Goal: Transaction & Acquisition: Purchase product/service

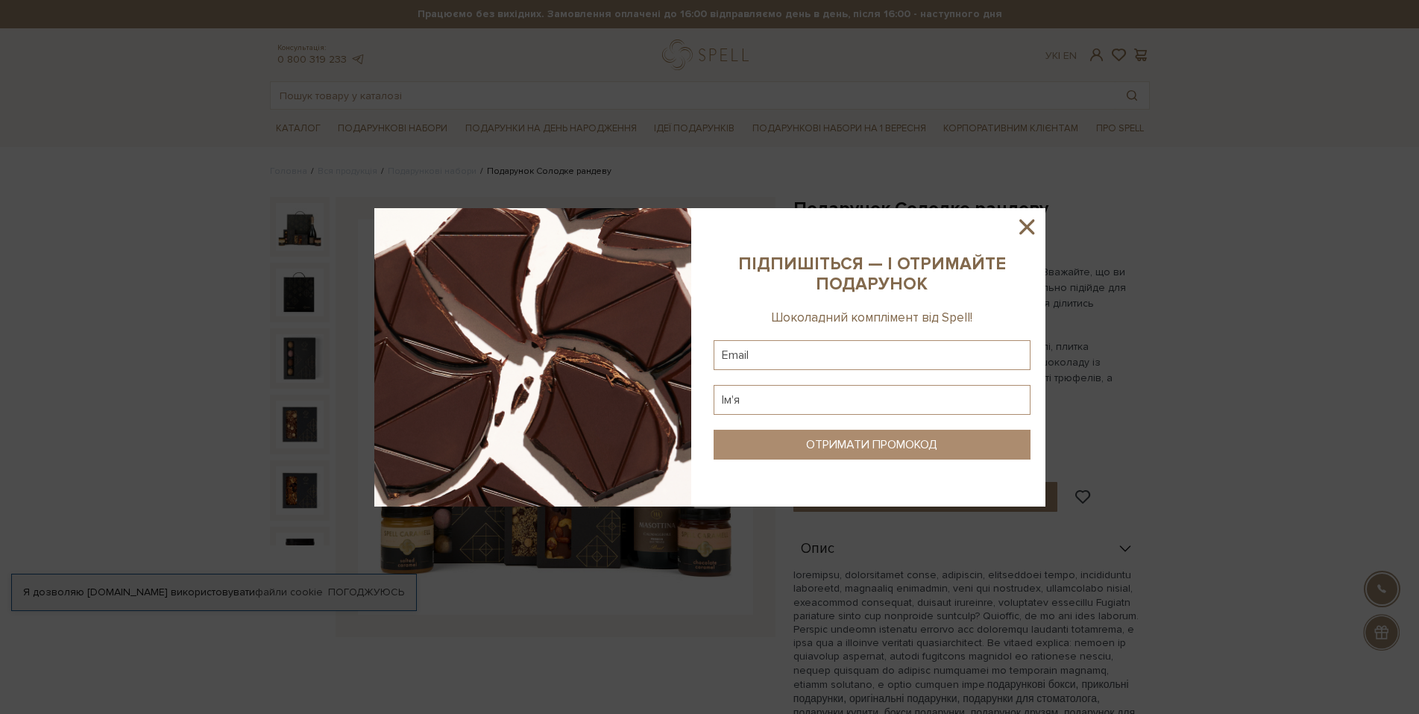
click at [1039, 228] on icon at bounding box center [1026, 226] width 25 height 25
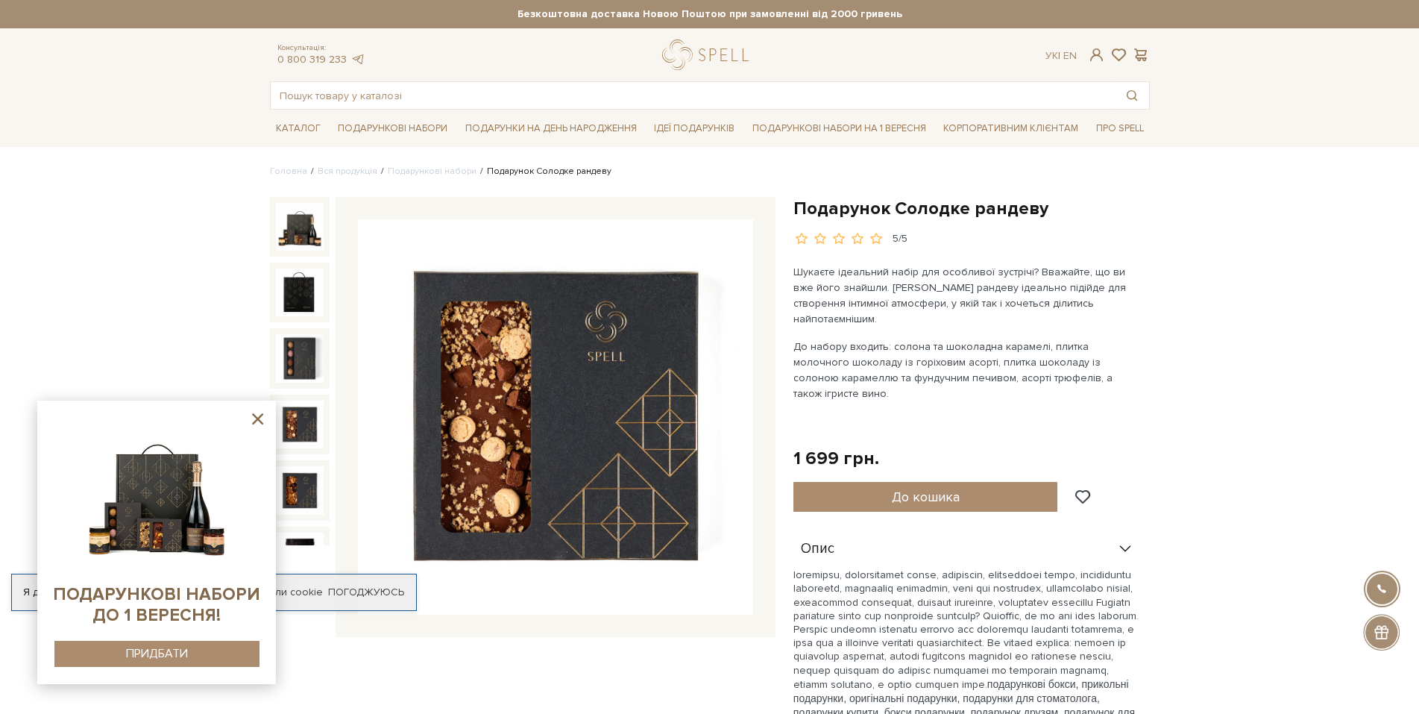
click at [257, 419] on icon at bounding box center [257, 418] width 11 height 11
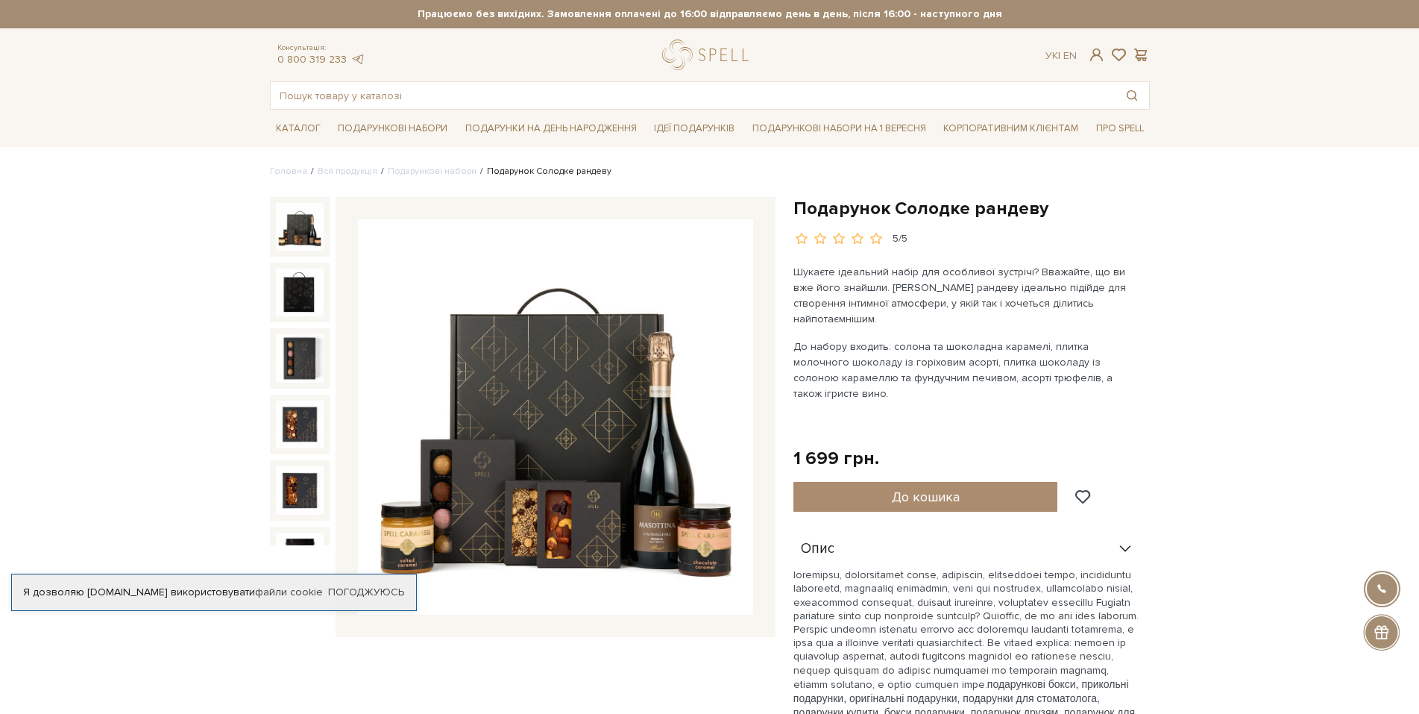
click at [633, 480] on img at bounding box center [555, 416] width 395 height 395
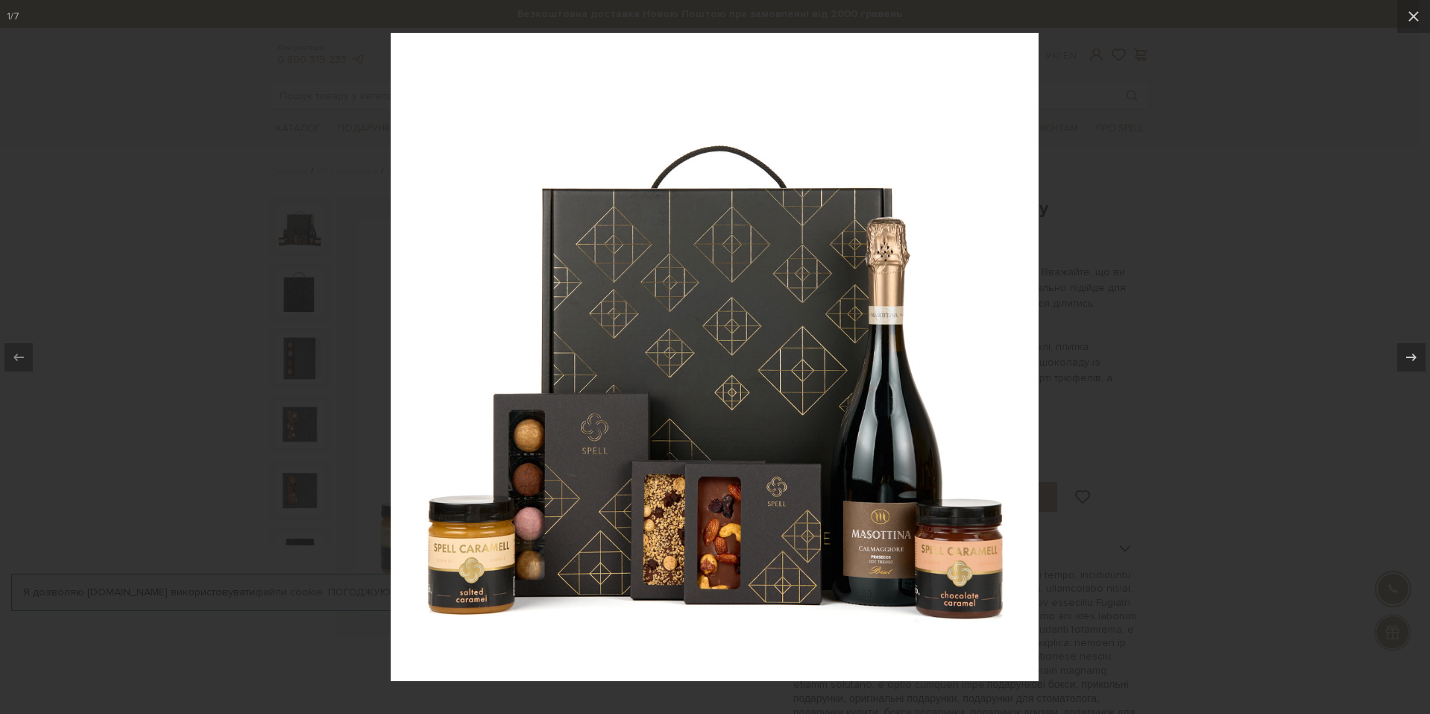
click at [1237, 270] on div at bounding box center [715, 357] width 1430 height 714
